Goal: Check status: Check status

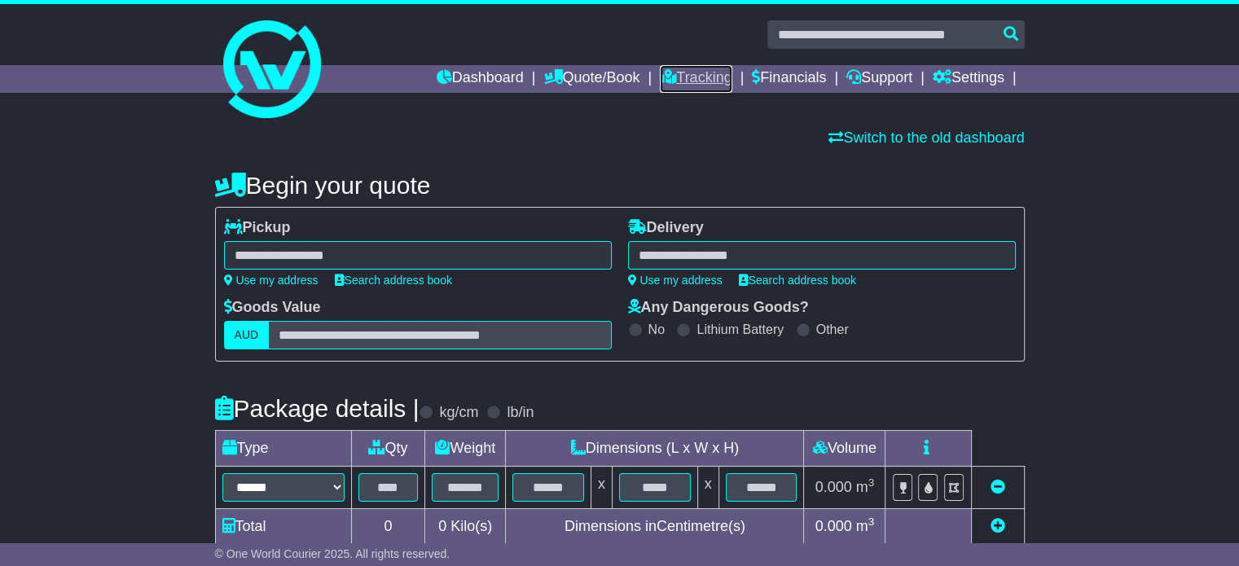
click at [700, 76] on link "Tracking" at bounding box center [696, 79] width 72 height 28
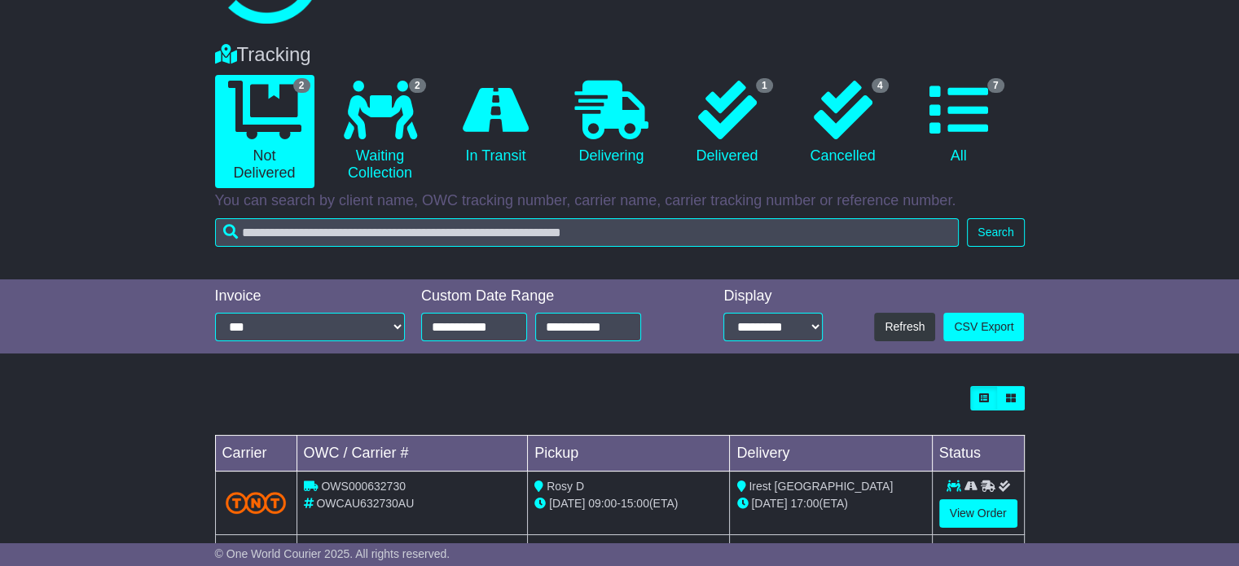
scroll to position [182, 0]
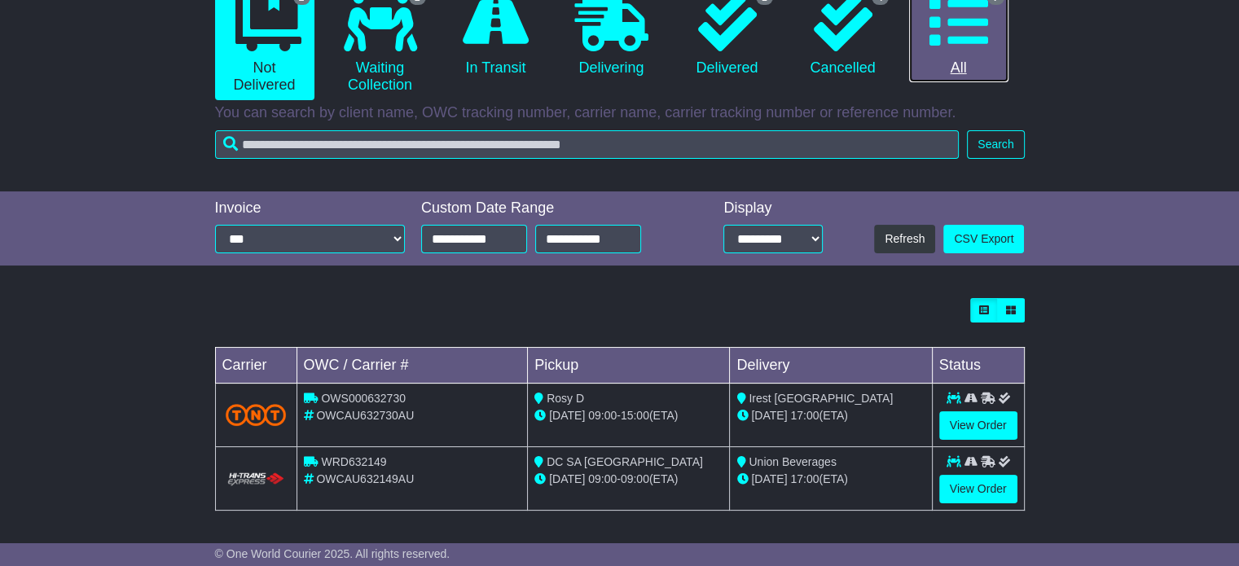
click at [943, 29] on icon at bounding box center [958, 22] width 59 height 59
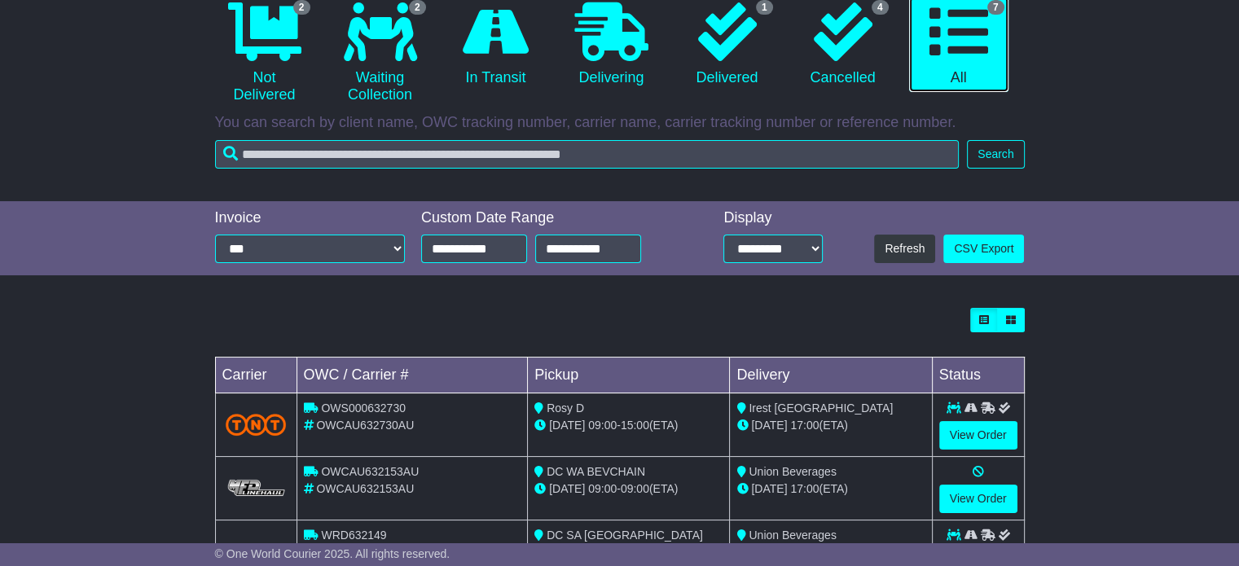
scroll to position [10, 0]
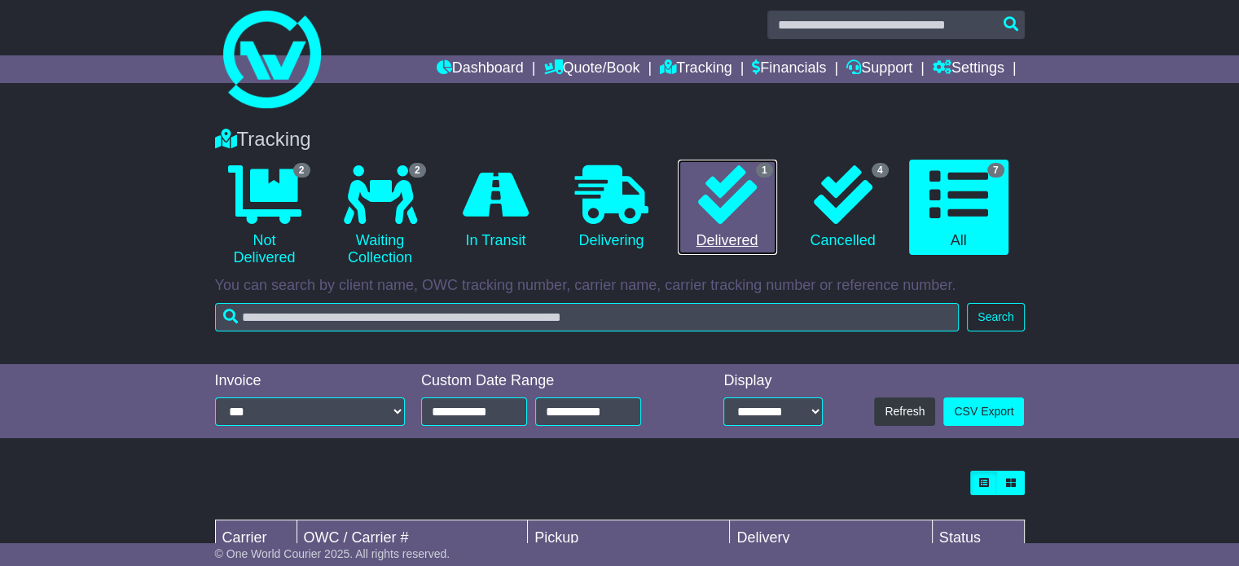
click at [743, 231] on link "1 Delivered" at bounding box center [727, 208] width 99 height 96
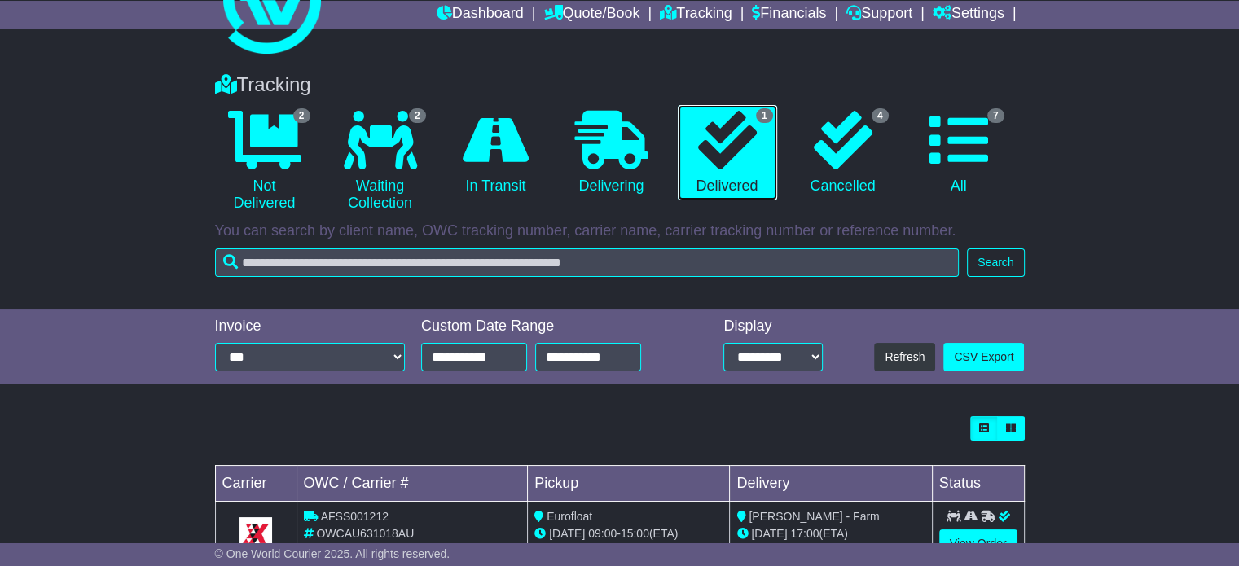
scroll to position [120, 0]
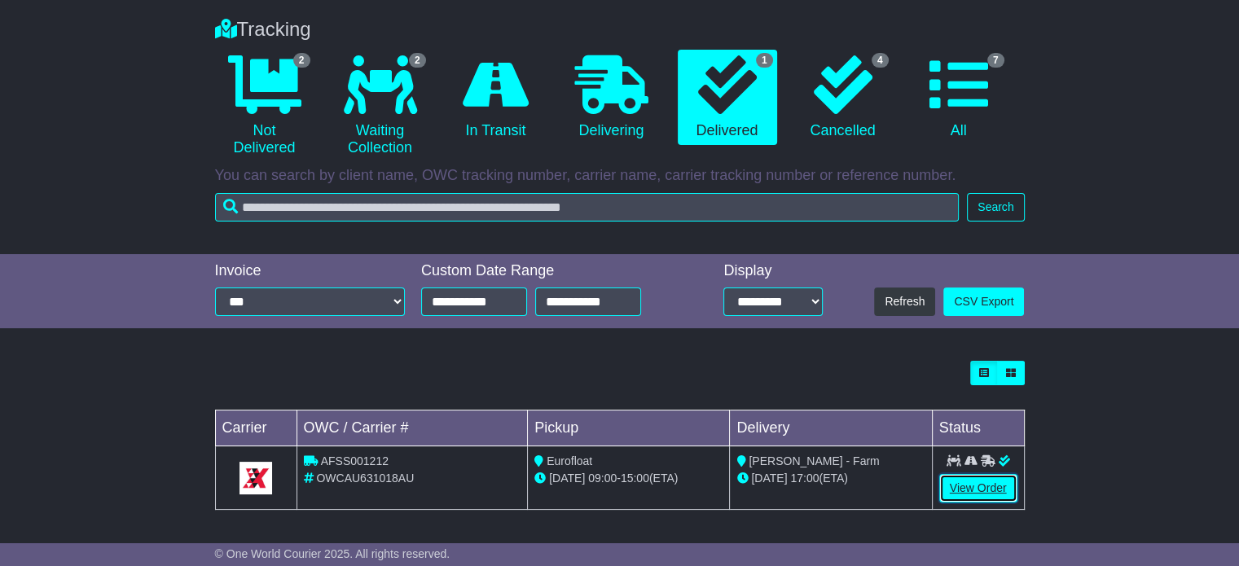
click at [964, 491] on link "View Order" at bounding box center [978, 488] width 78 height 29
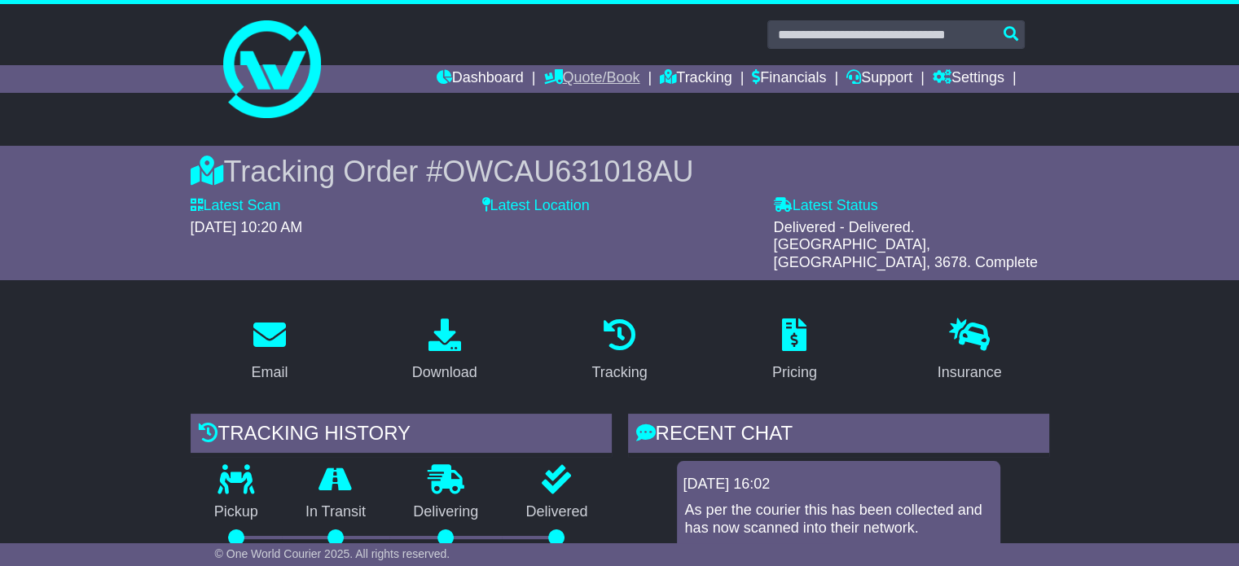
click at [586, 72] on link "Quote/Book" at bounding box center [591, 79] width 96 height 28
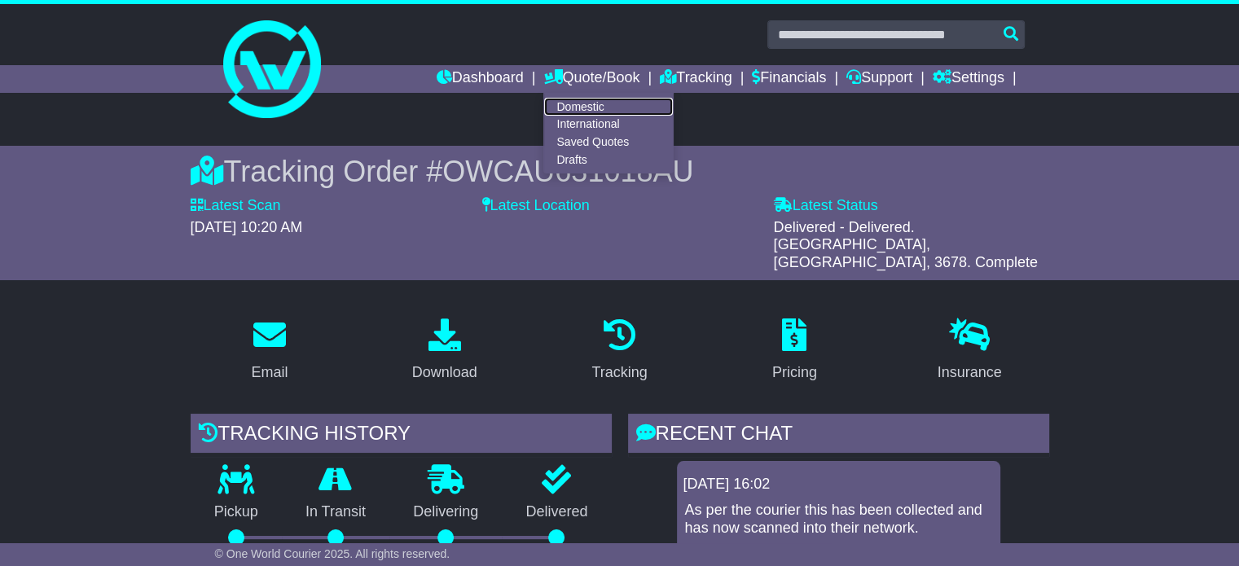
click at [564, 105] on link "Domestic" at bounding box center [608, 107] width 129 height 18
